Goal: Navigation & Orientation: Find specific page/section

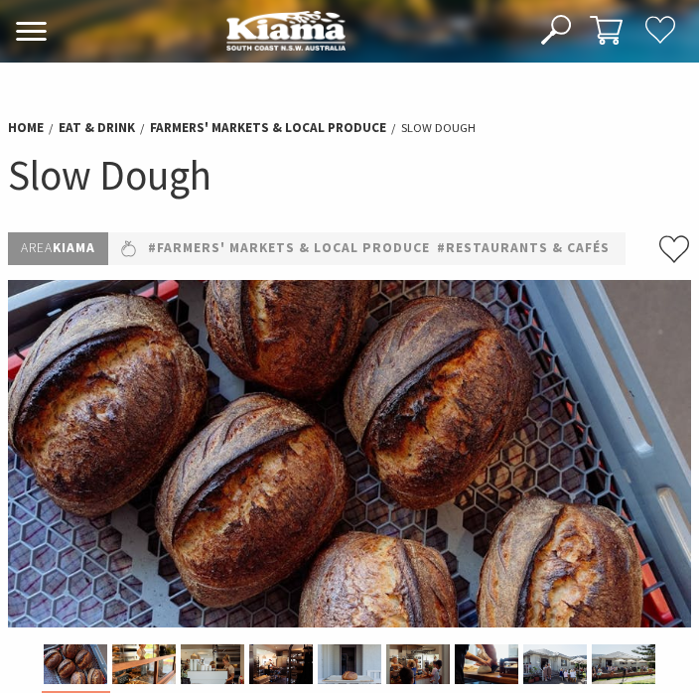
click at [478, 546] on img at bounding box center [349, 453] width 683 height 347
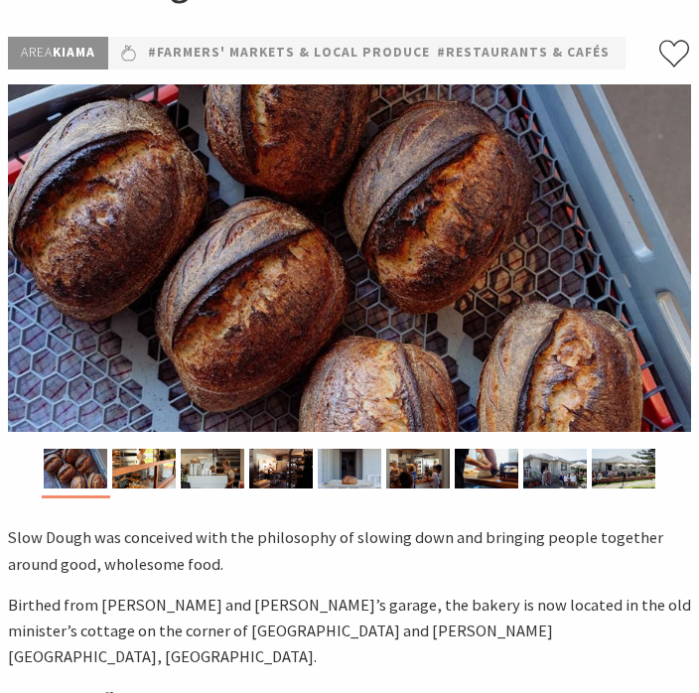
scroll to position [208, 0]
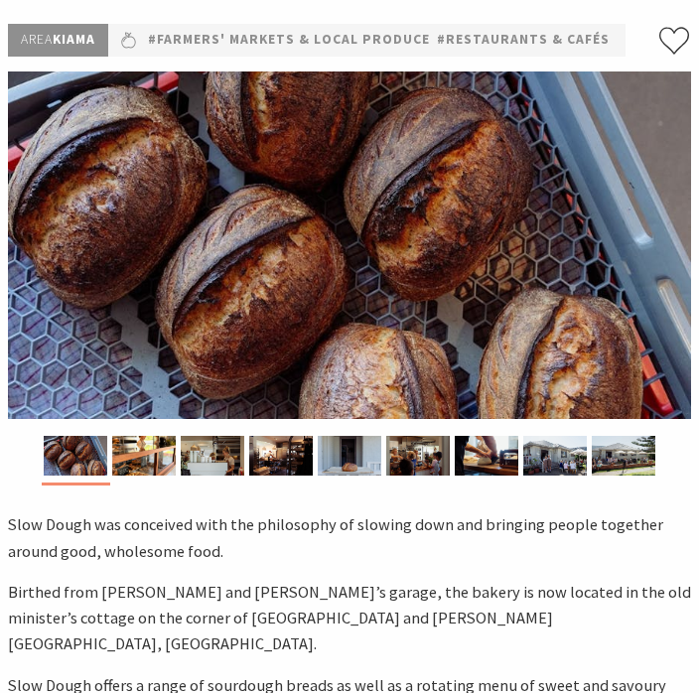
click at [144, 476] on img at bounding box center [144, 456] width 64 height 40
click at [148, 476] on img at bounding box center [144, 456] width 64 height 40
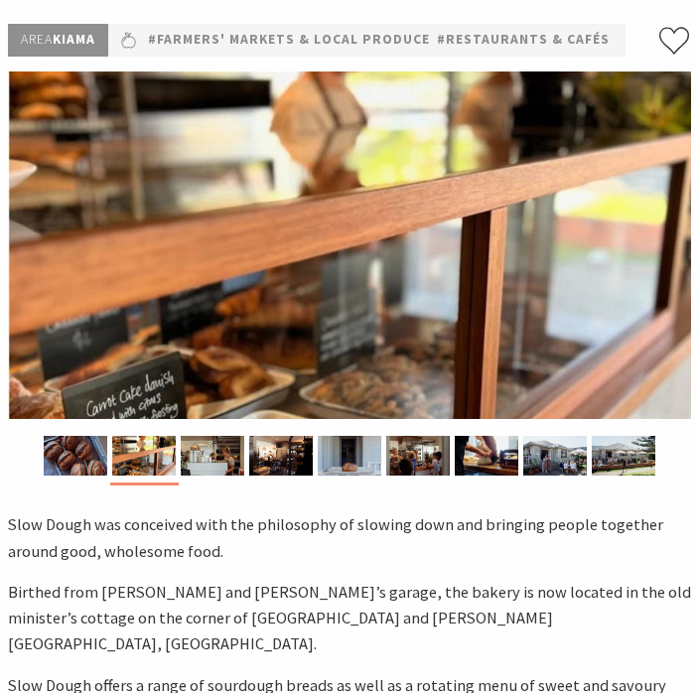
click at [207, 476] on img at bounding box center [213, 456] width 64 height 40
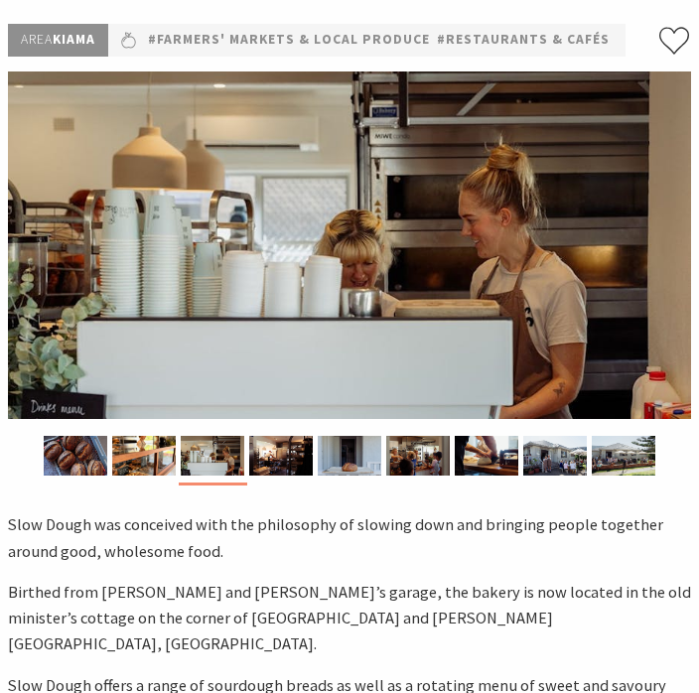
click at [288, 476] on img at bounding box center [281, 456] width 64 height 40
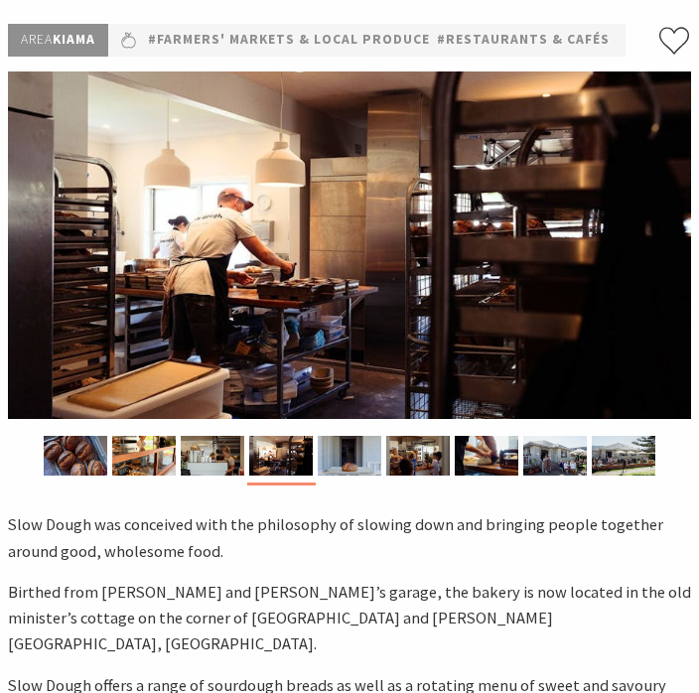
click at [348, 482] on div at bounding box center [350, 459] width 68 height 47
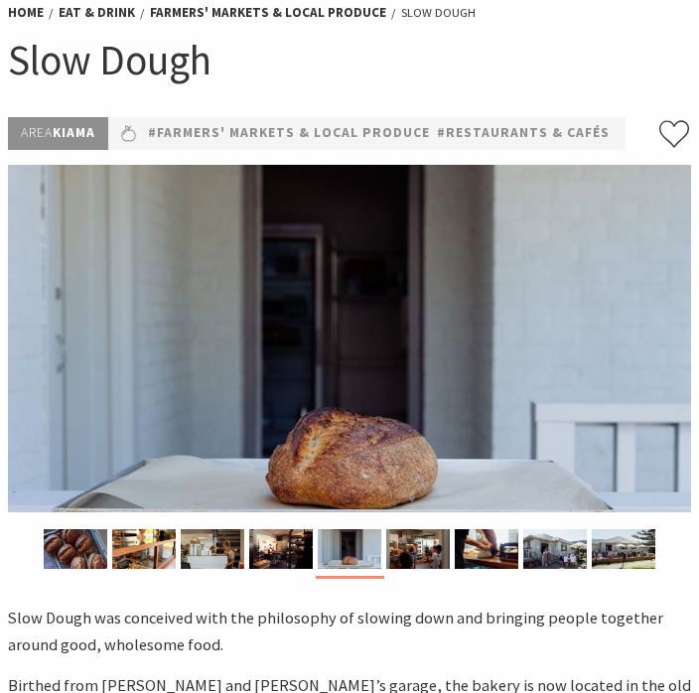
scroll to position [117, 0]
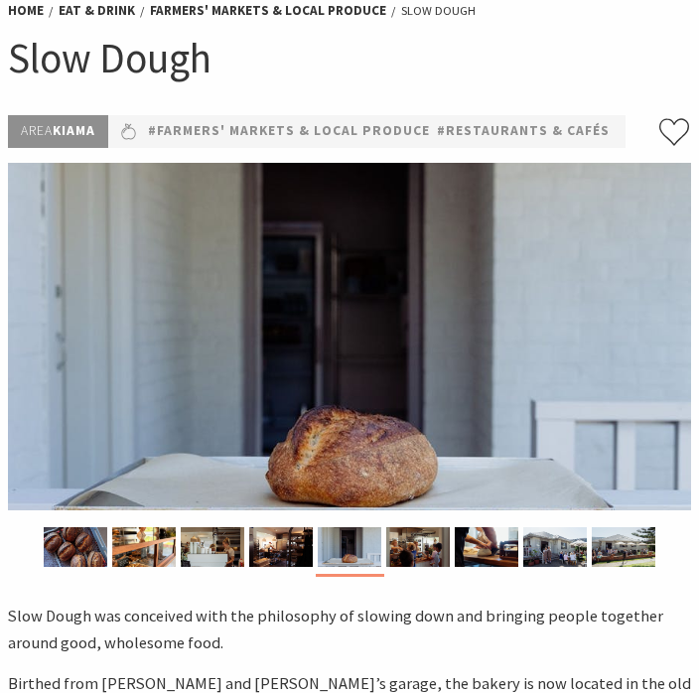
click at [435, 567] on img at bounding box center [418, 547] width 64 height 40
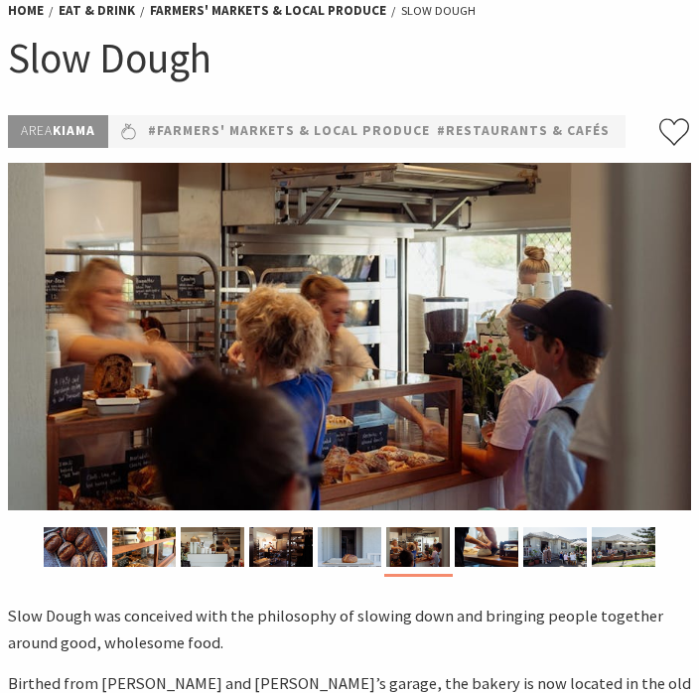
click at [494, 567] on img at bounding box center [487, 547] width 64 height 40
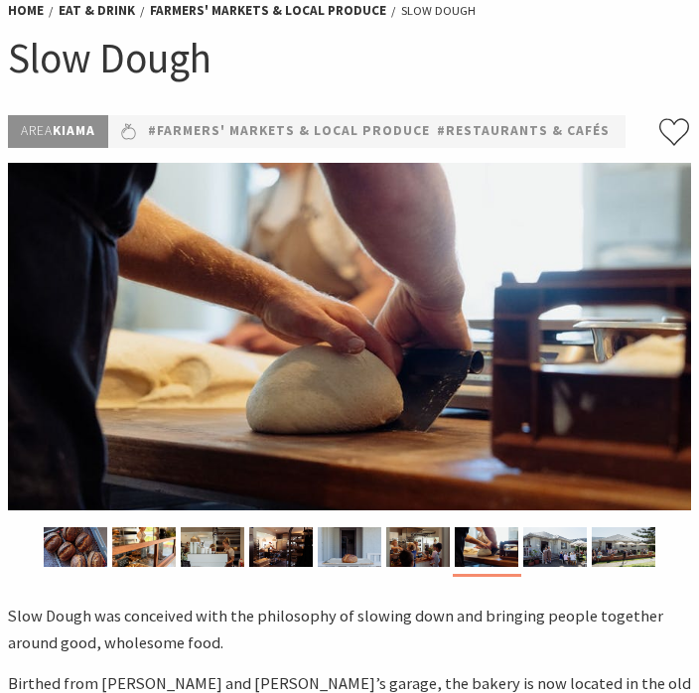
click at [557, 567] on img at bounding box center [555, 547] width 64 height 40
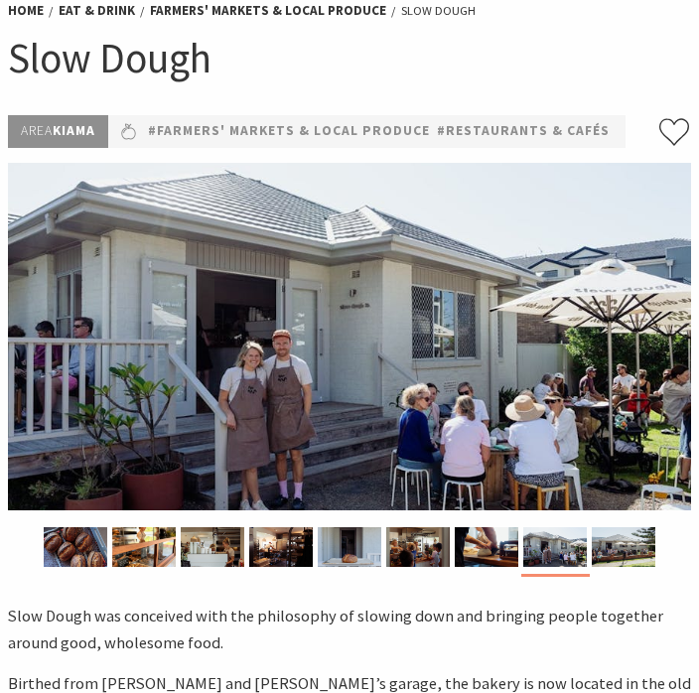
click at [633, 567] on img at bounding box center [624, 547] width 64 height 40
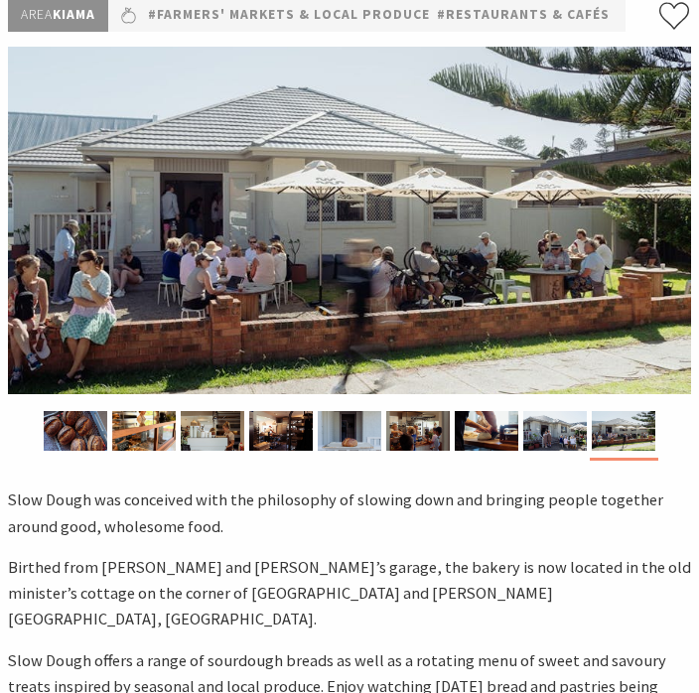
scroll to position [254, 0]
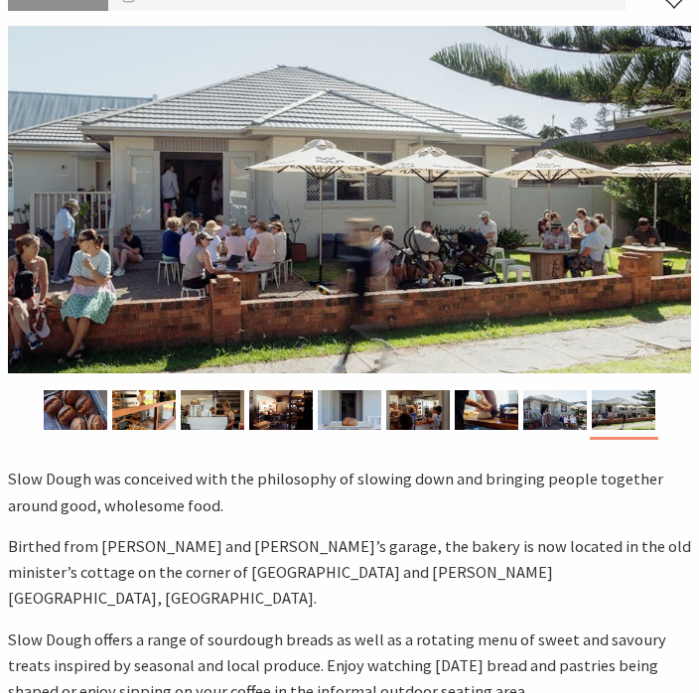
click at [491, 430] on img at bounding box center [487, 410] width 64 height 40
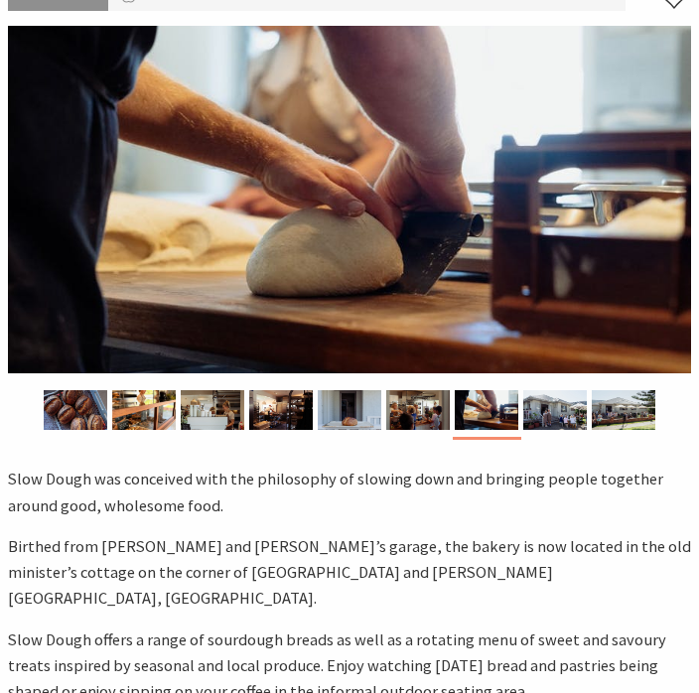
click at [567, 430] on img at bounding box center [555, 410] width 64 height 40
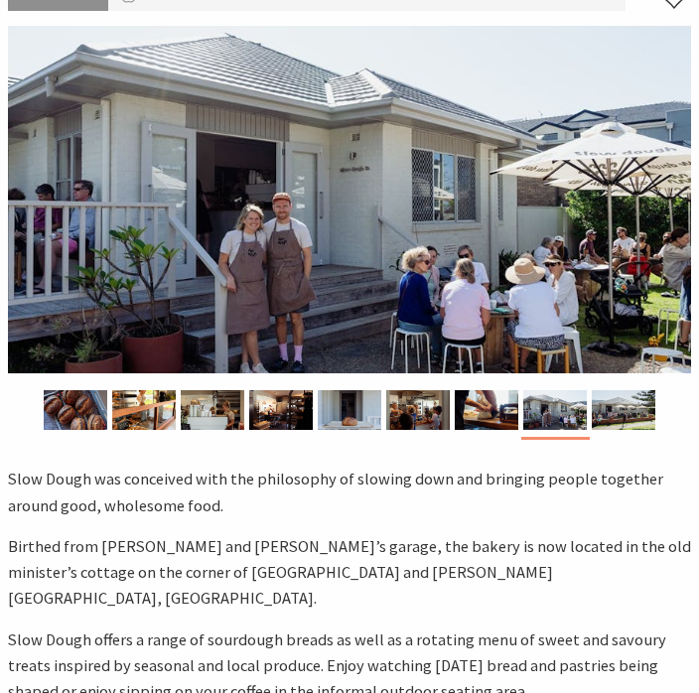
click at [633, 430] on img at bounding box center [624, 410] width 64 height 40
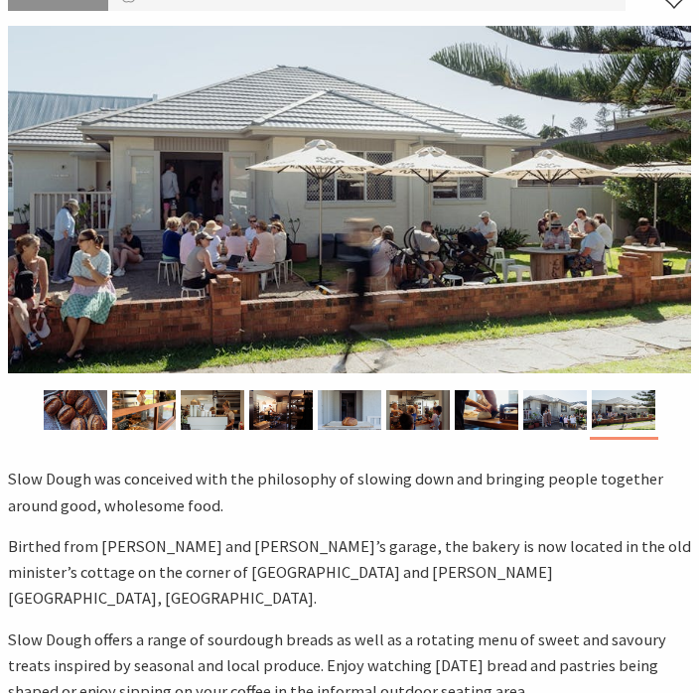
click at [634, 430] on img at bounding box center [624, 410] width 64 height 40
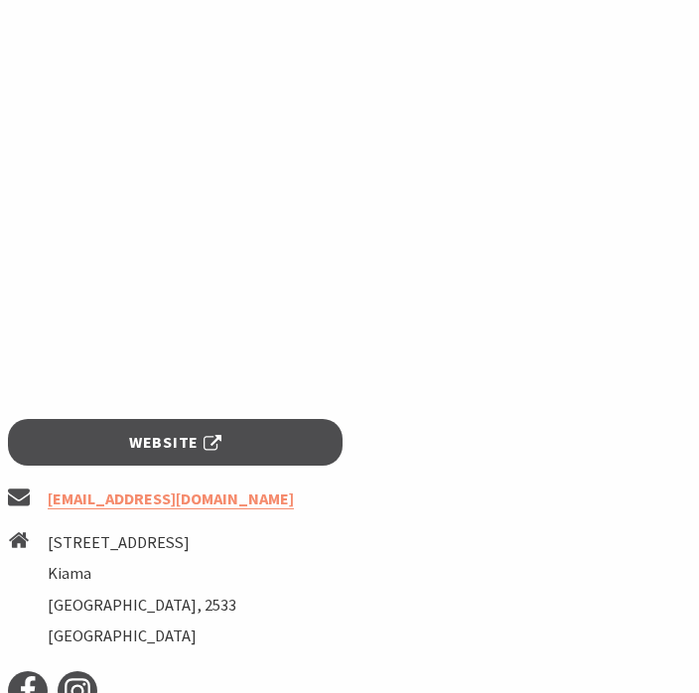
scroll to position [1446, 0]
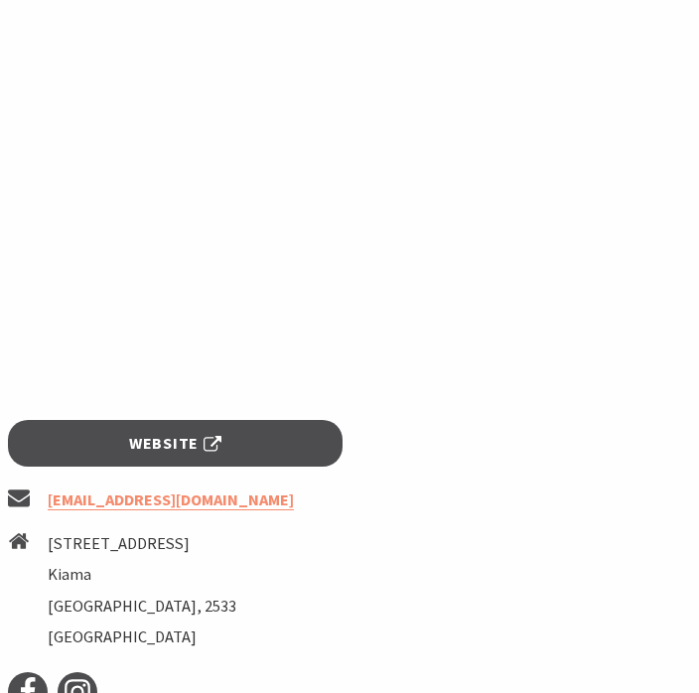
click at [192, 456] on span "Website" at bounding box center [175, 443] width 92 height 26
